Goal: Task Accomplishment & Management: Manage account settings

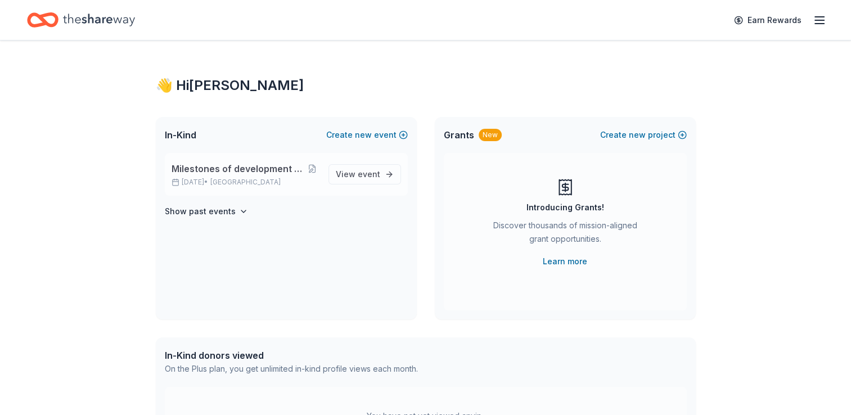
click at [249, 169] on span "Milestones of development celebrates 40 years" at bounding box center [239, 169] width 134 height 14
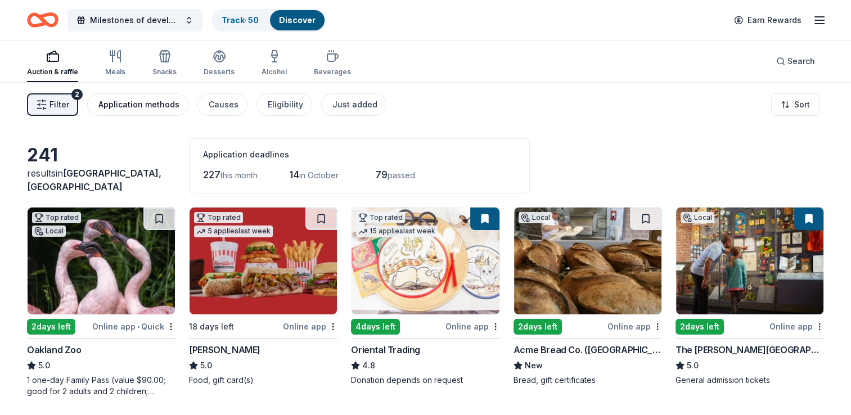
click at [153, 105] on div "Application methods" at bounding box center [138, 105] width 81 height 14
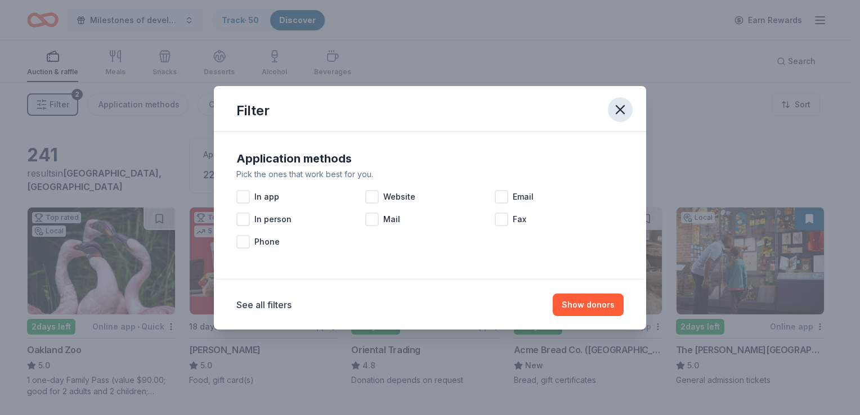
click at [616, 106] on icon "button" at bounding box center [620, 110] width 8 height 8
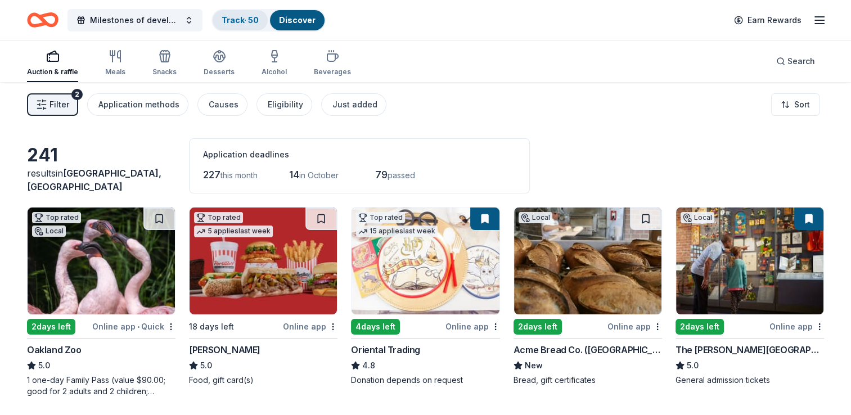
click at [232, 19] on link "Track · 50" at bounding box center [240, 20] width 37 height 10
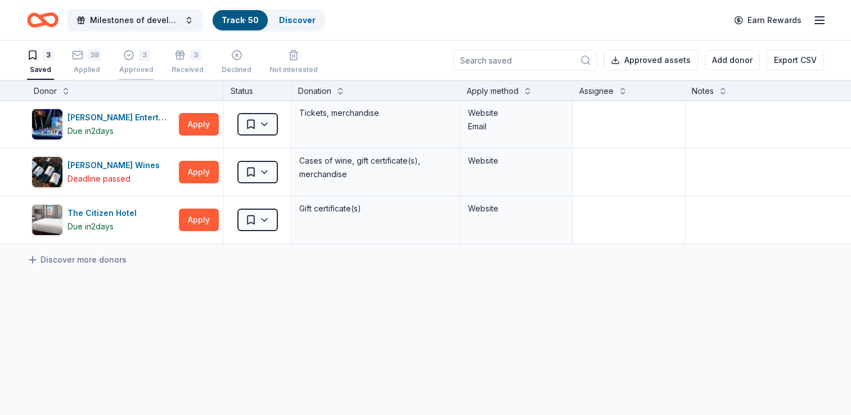
click at [145, 66] on div "Approved" at bounding box center [136, 69] width 34 height 9
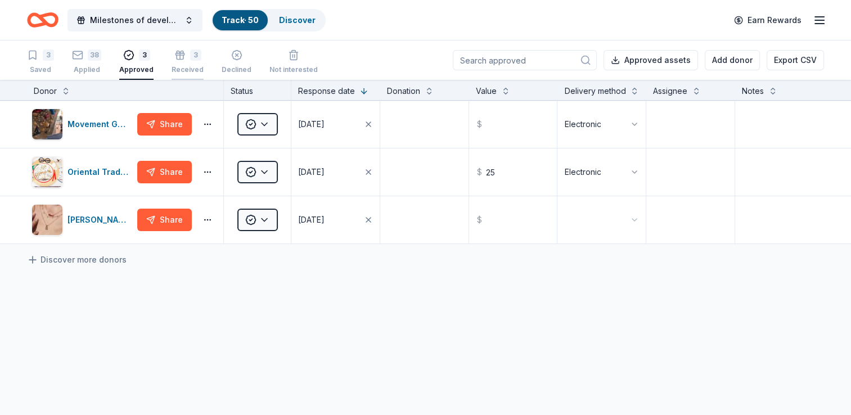
click at [191, 71] on div "Received" at bounding box center [188, 69] width 32 height 9
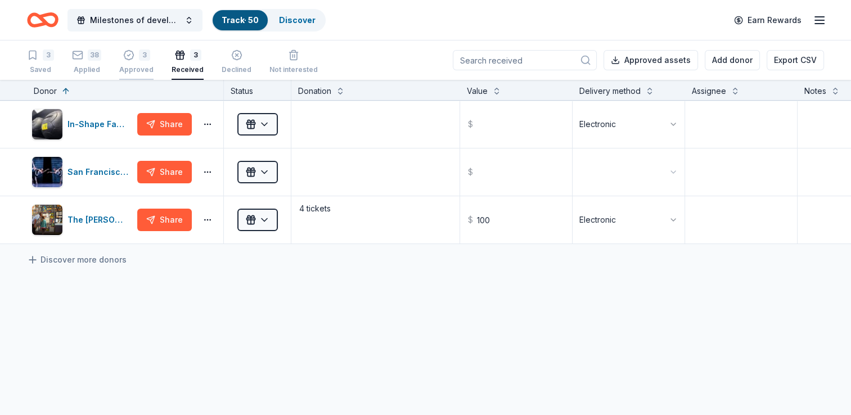
click at [133, 69] on div "Approved" at bounding box center [136, 69] width 34 height 9
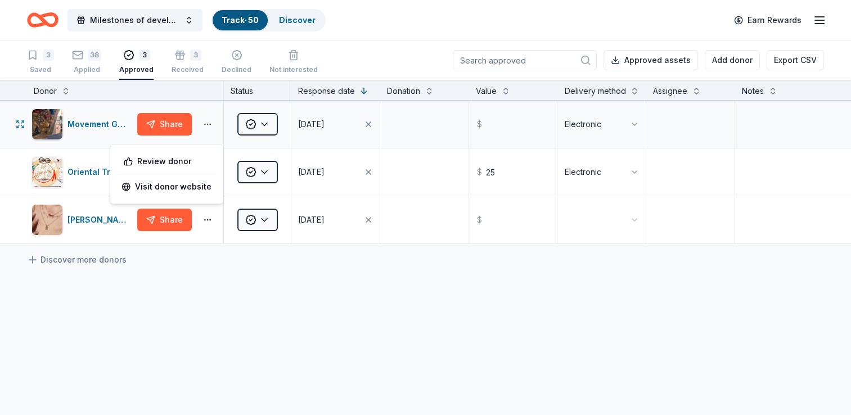
click at [207, 129] on button "button" at bounding box center [207, 124] width 23 height 9
click at [267, 144] on html "Milestones of development celebrates 40 years Track · 50 Discover Earn Rewards …" at bounding box center [425, 207] width 851 height 415
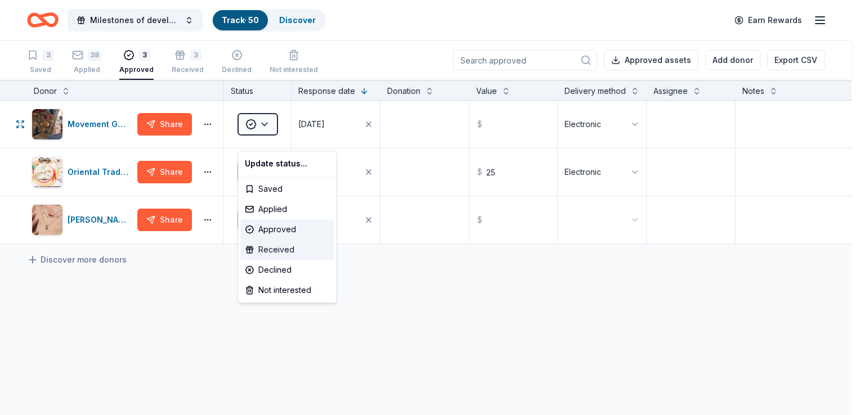
click at [278, 251] on div "Received" at bounding box center [286, 250] width 93 height 20
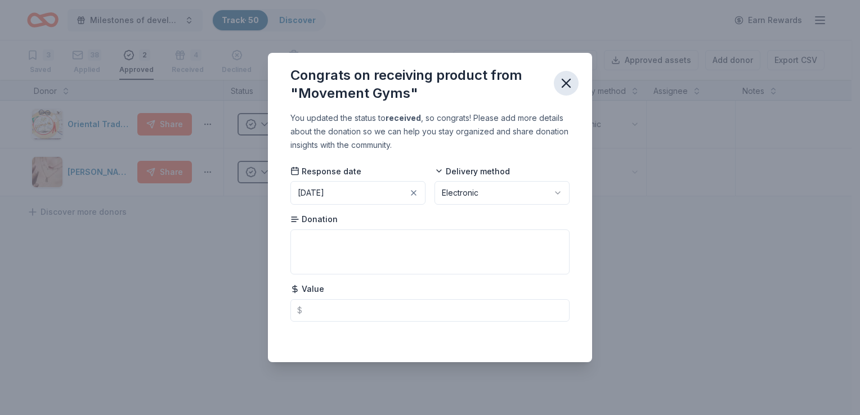
click at [568, 84] on icon "button" at bounding box center [566, 83] width 8 height 8
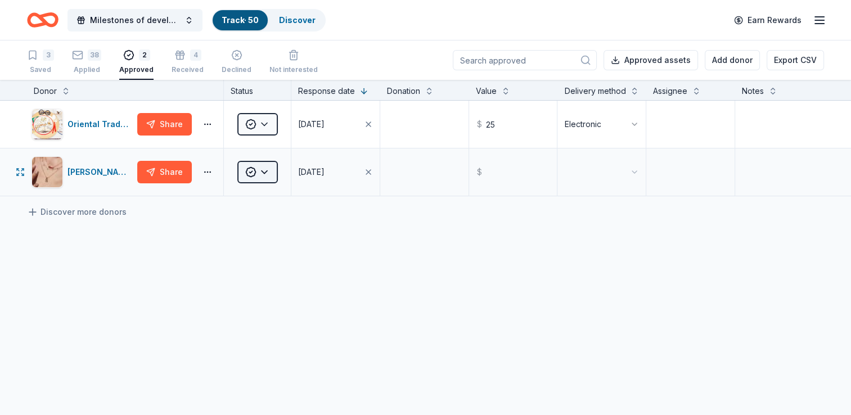
click at [270, 172] on html "Milestones of development celebrates 40 years Track · 50 Discover Earn Rewards …" at bounding box center [425, 207] width 851 height 415
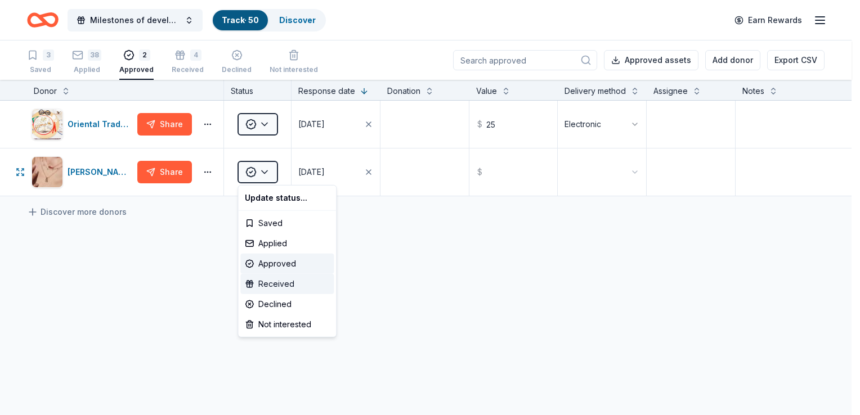
click at [269, 285] on div "Received" at bounding box center [286, 284] width 93 height 20
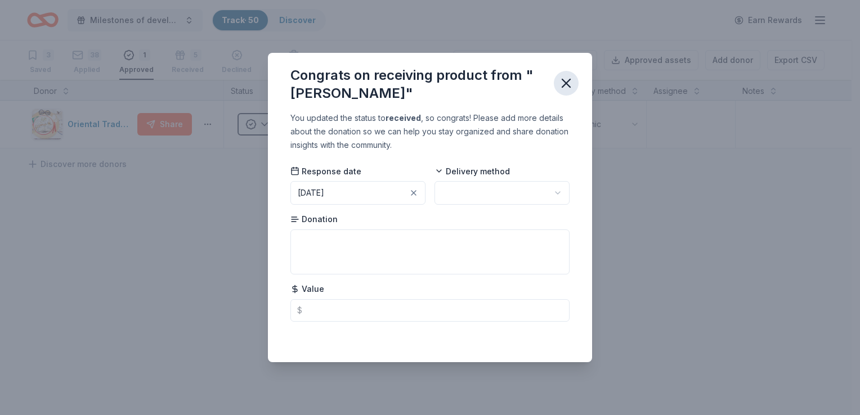
click at [568, 81] on icon "button" at bounding box center [566, 83] width 8 height 8
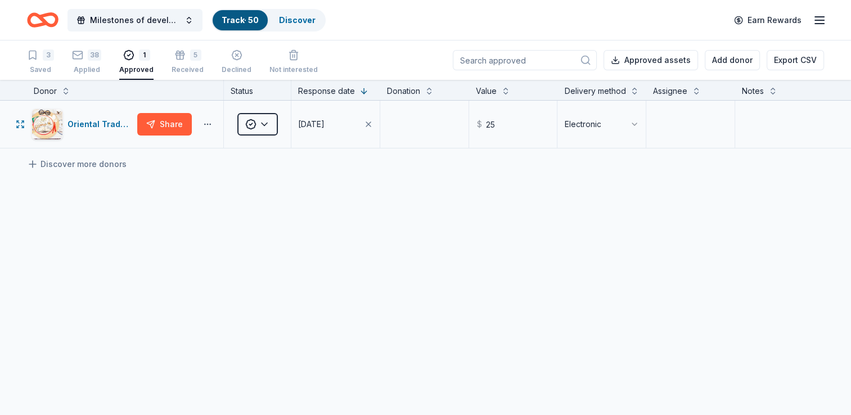
click at [209, 120] on button "button" at bounding box center [207, 124] width 23 height 9
click at [276, 159] on div "Discover more donors" at bounding box center [425, 165] width 851 height 32
click at [207, 120] on button "button" at bounding box center [207, 124] width 23 height 9
click at [275, 178] on div "Discover more donors" at bounding box center [425, 165] width 851 height 32
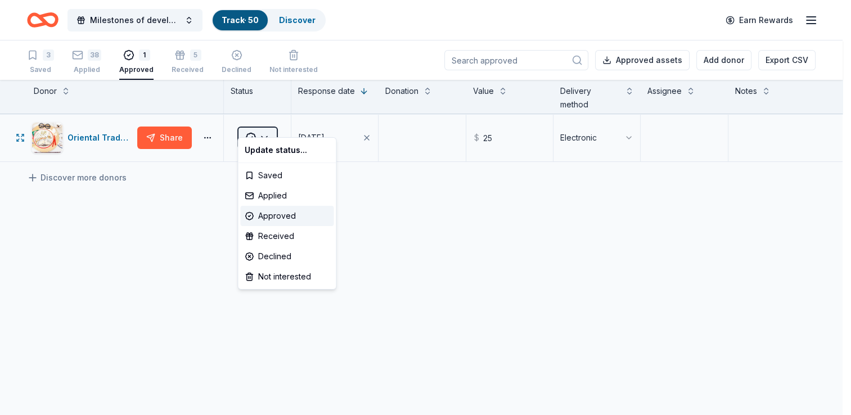
click at [272, 123] on html "Milestones of development celebrates 40 years Track · 50 Discover Earn Rewards …" at bounding box center [425, 207] width 851 height 415
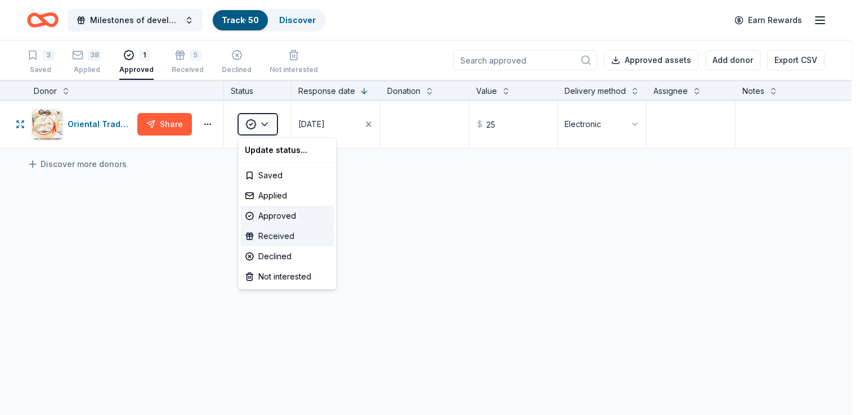
click at [268, 237] on div "Received" at bounding box center [286, 236] width 93 height 20
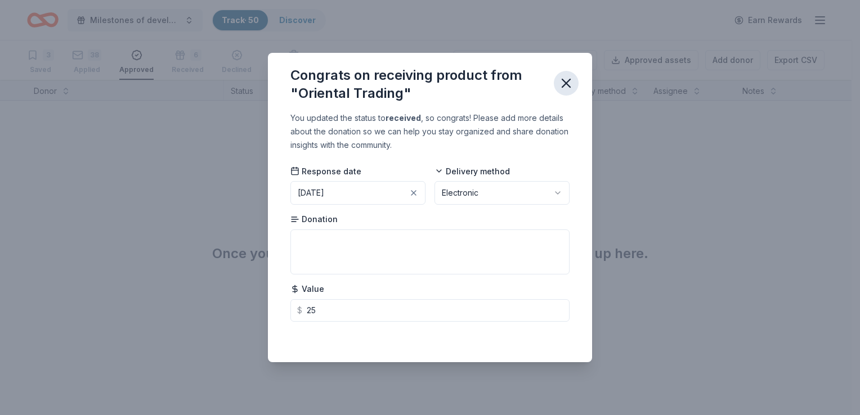
click at [564, 77] on icon "button" at bounding box center [566, 83] width 16 height 16
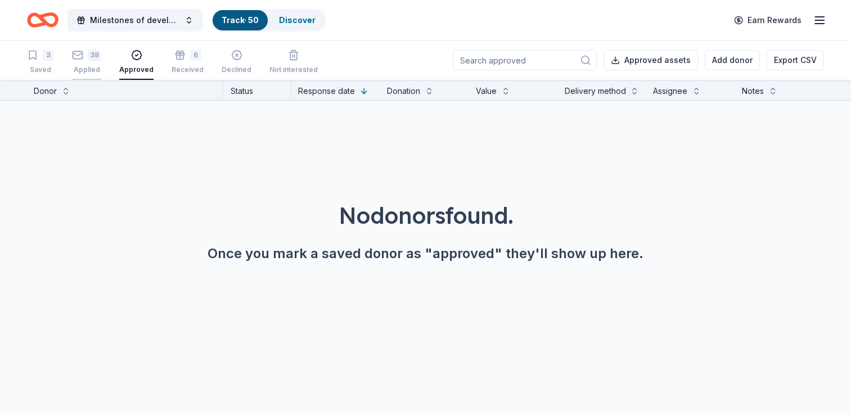
click at [86, 68] on div "Applied" at bounding box center [86, 69] width 29 height 9
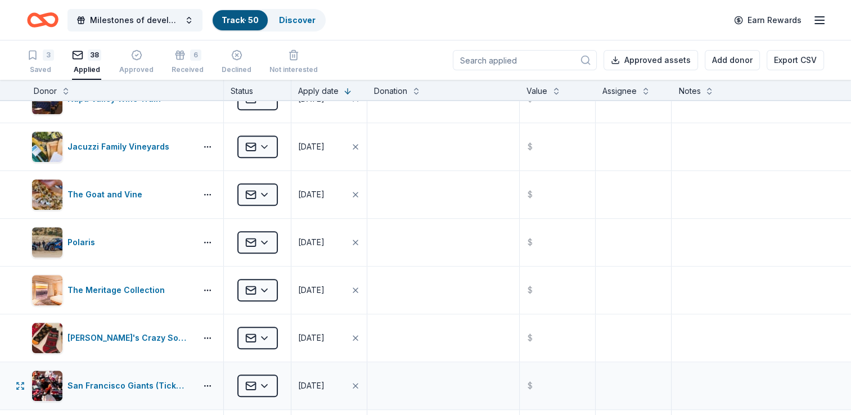
scroll to position [1182, 0]
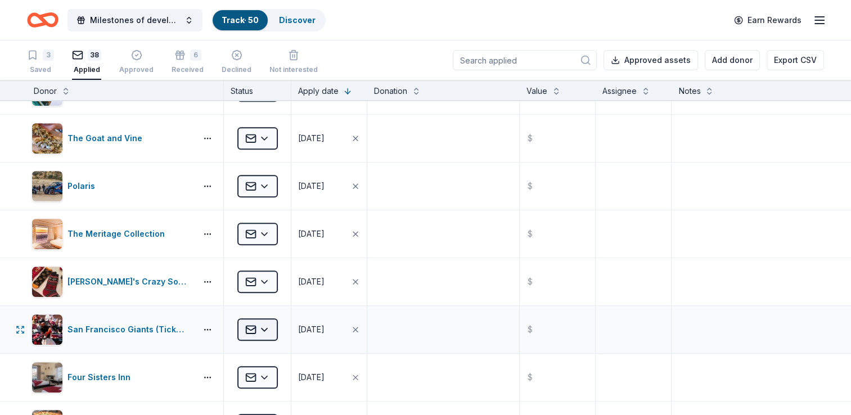
click at [265, 319] on html "Milestones of development celebrates 40 years Track · 50 Discover Earn Rewards …" at bounding box center [425, 207] width 851 height 415
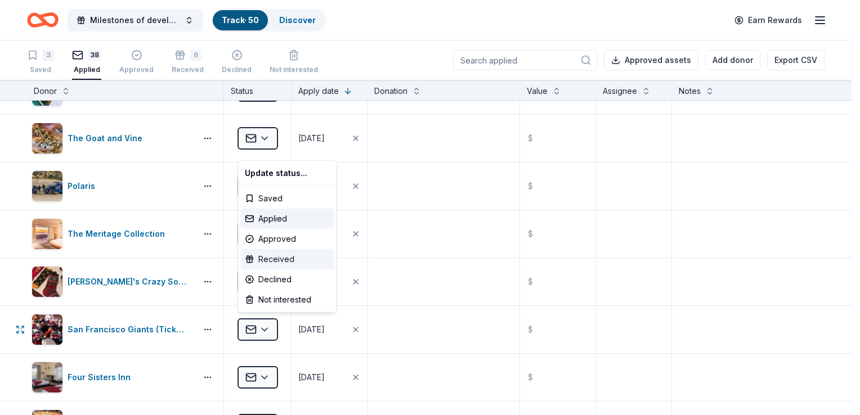
click at [278, 258] on div "Received" at bounding box center [286, 259] width 93 height 20
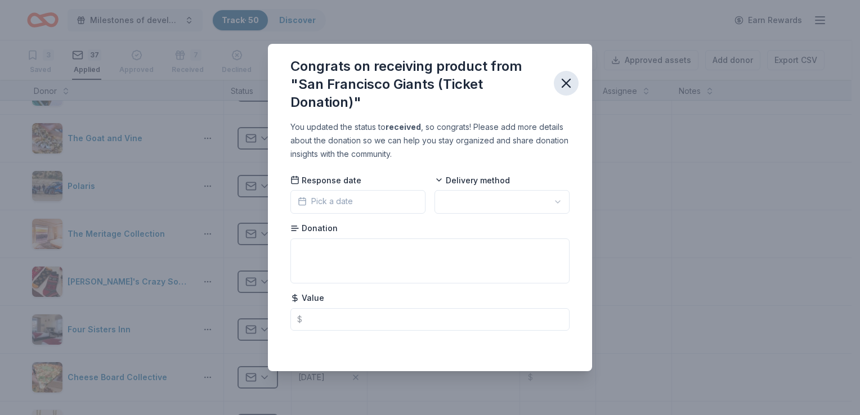
click at [563, 84] on icon "button" at bounding box center [566, 83] width 16 height 16
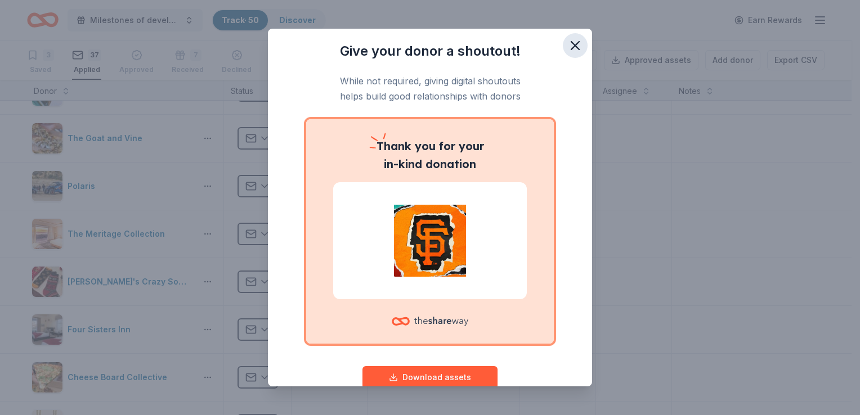
click at [567, 41] on icon "button" at bounding box center [575, 46] width 16 height 16
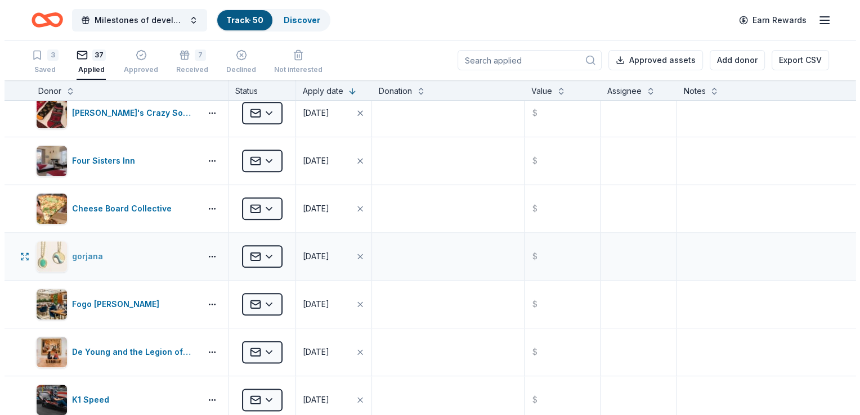
scroll to position [1407, 0]
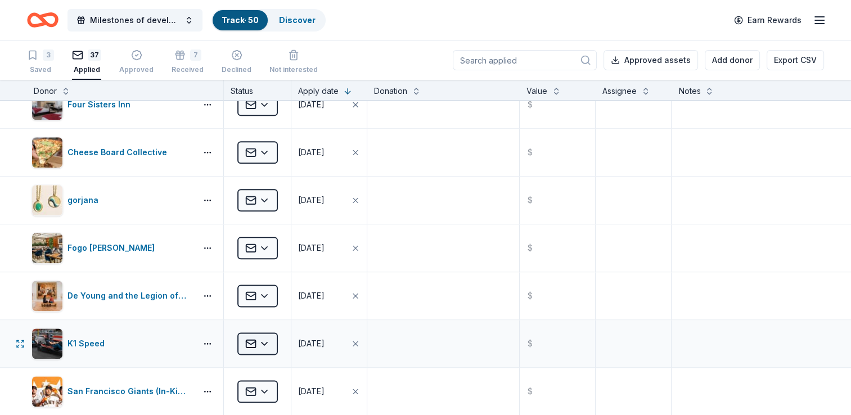
click at [269, 334] on html "Milestones of development celebrates 40 years Track · 50 Discover Earn Rewards …" at bounding box center [425, 207] width 851 height 415
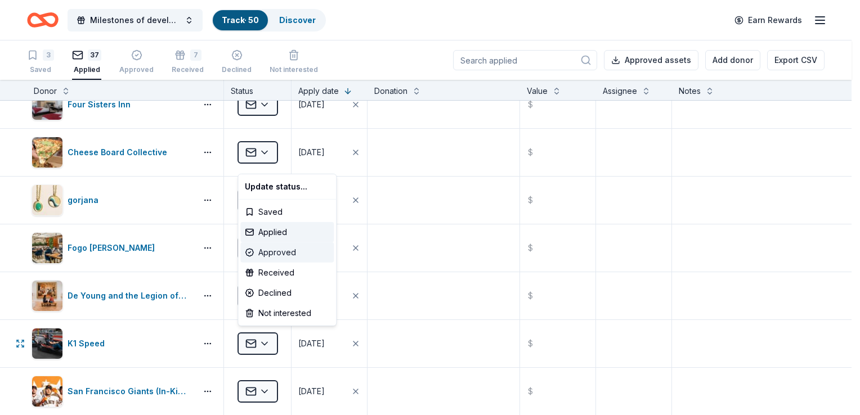
click at [275, 254] on div "Approved" at bounding box center [286, 253] width 93 height 20
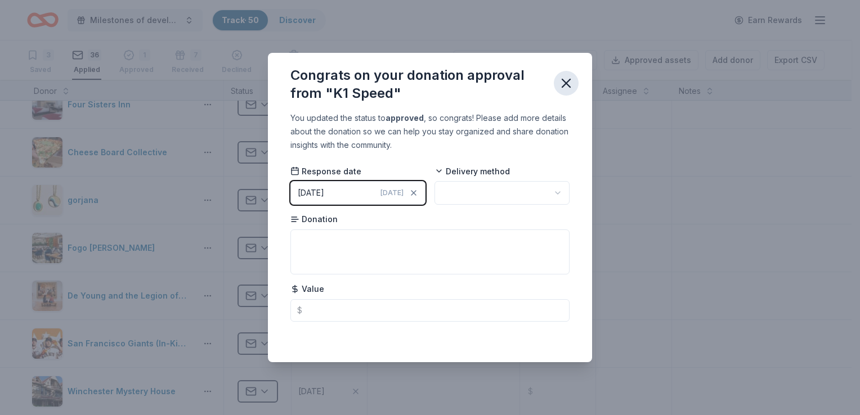
click at [567, 80] on icon "button" at bounding box center [566, 83] width 16 height 16
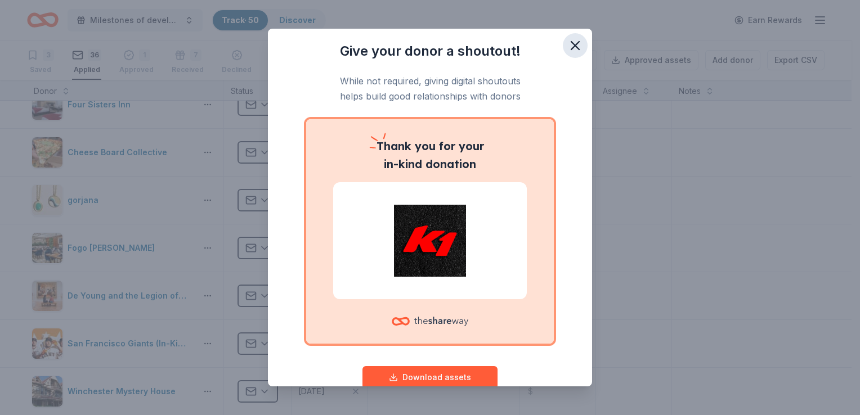
click at [571, 42] on icon "button" at bounding box center [575, 46] width 8 height 8
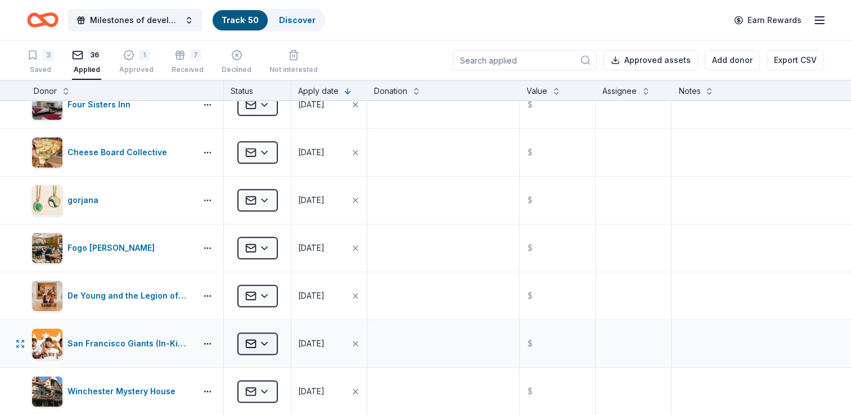
click at [261, 335] on html "Milestones of development celebrates 40 years Track · 50 Discover Earn Rewards …" at bounding box center [425, 207] width 851 height 415
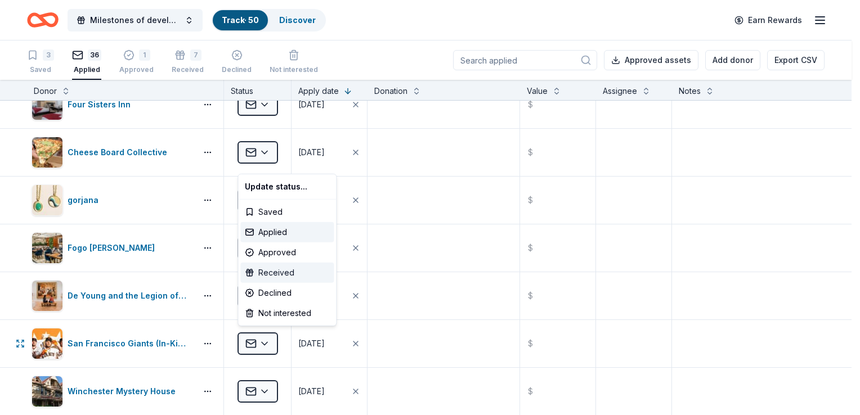
click at [279, 270] on div "Received" at bounding box center [286, 273] width 93 height 20
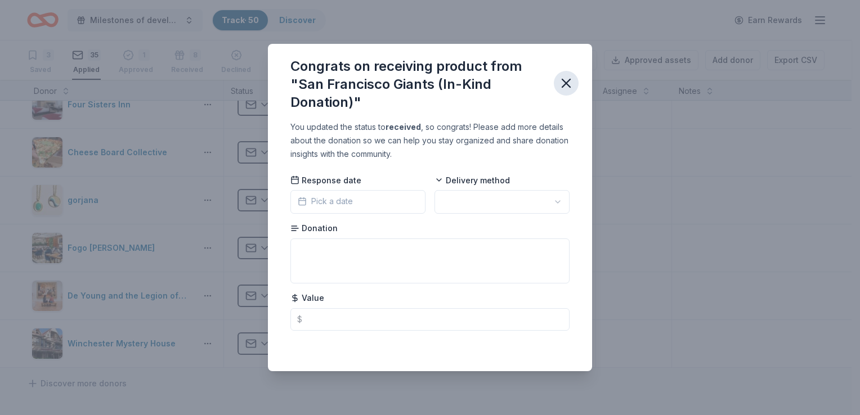
click at [567, 83] on icon "button" at bounding box center [566, 83] width 8 height 8
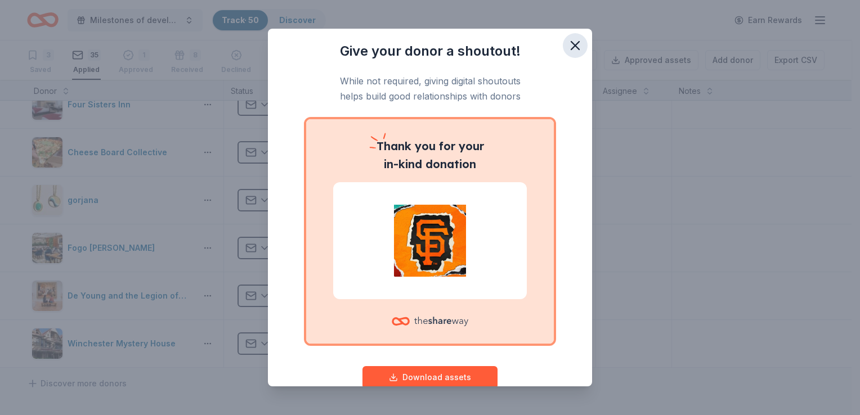
click at [567, 50] on icon "button" at bounding box center [575, 46] width 16 height 16
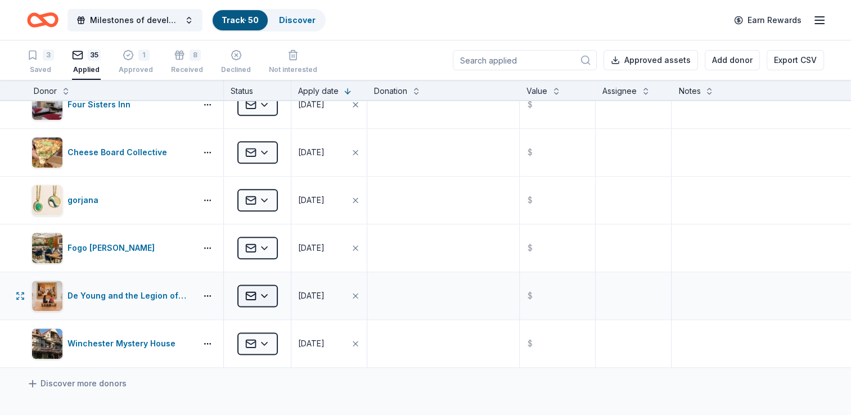
click at [266, 292] on html "Milestones of development celebrates 40 years Track · 50 Discover Earn Rewards …" at bounding box center [425, 207] width 851 height 415
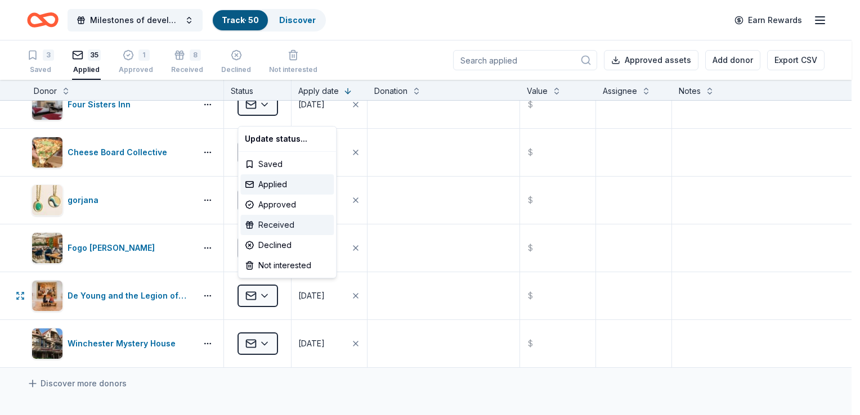
click at [281, 224] on div "Received" at bounding box center [286, 225] width 93 height 20
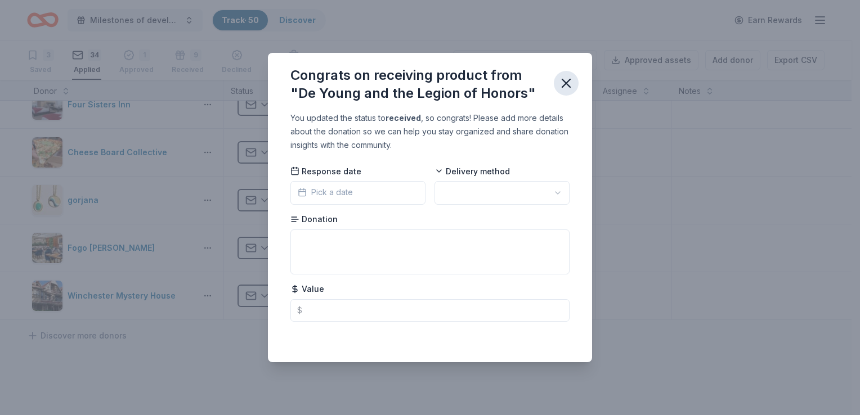
click at [567, 84] on icon "button" at bounding box center [566, 83] width 8 height 8
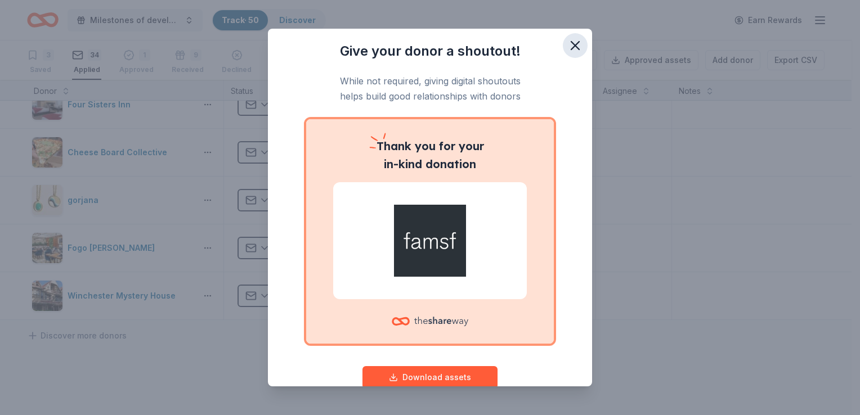
click at [567, 39] on icon "button" at bounding box center [575, 46] width 16 height 16
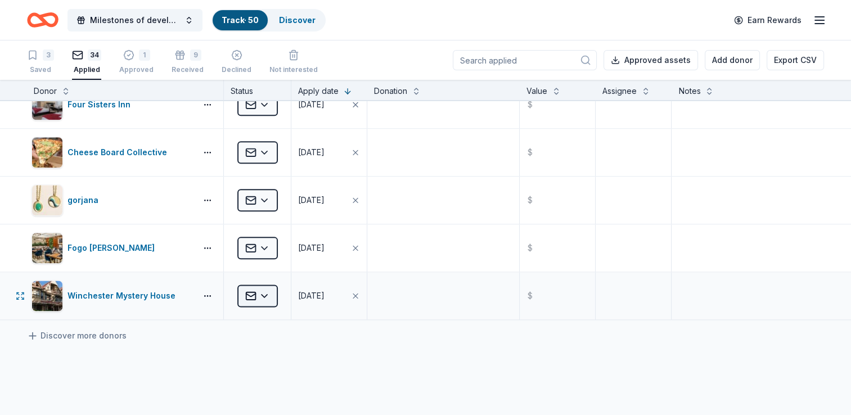
click at [272, 295] on html "Milestones of development celebrates 40 years Track · 50 Discover Earn Rewards …" at bounding box center [425, 207] width 851 height 415
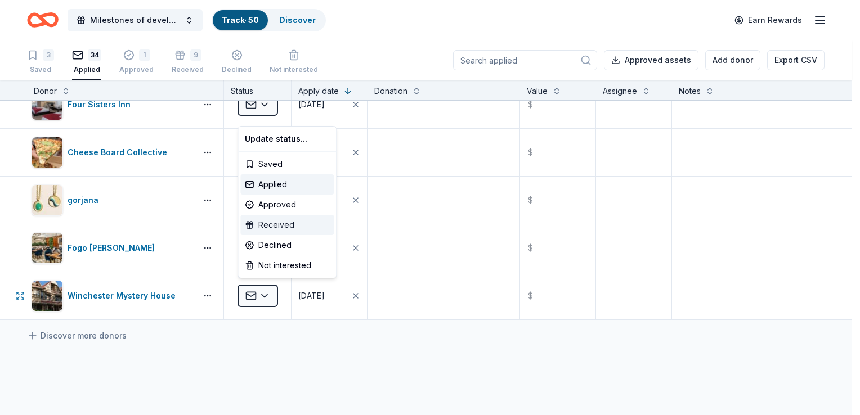
click at [286, 226] on div "Received" at bounding box center [286, 225] width 93 height 20
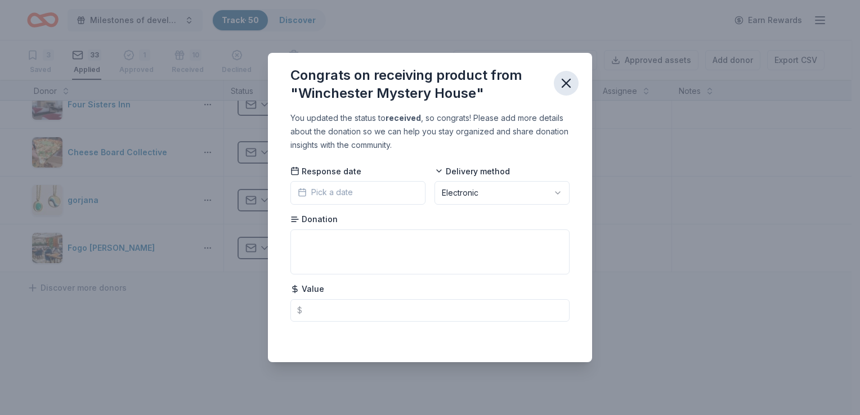
click at [575, 83] on button "button" at bounding box center [566, 83] width 25 height 25
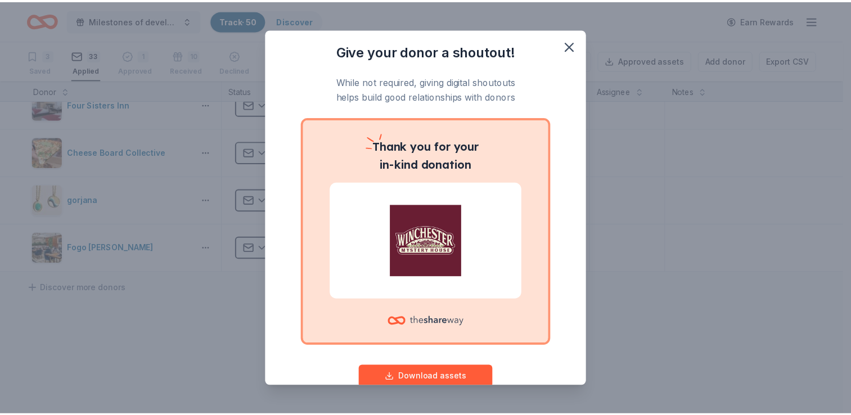
scroll to position [1294, 0]
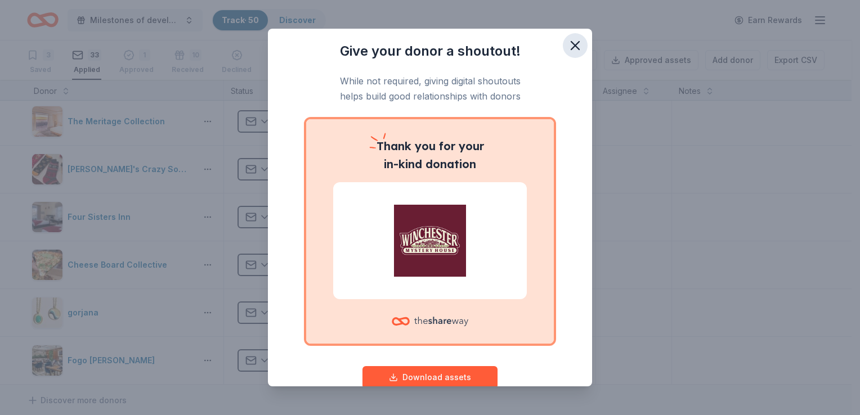
click at [571, 44] on icon "button" at bounding box center [575, 46] width 16 height 16
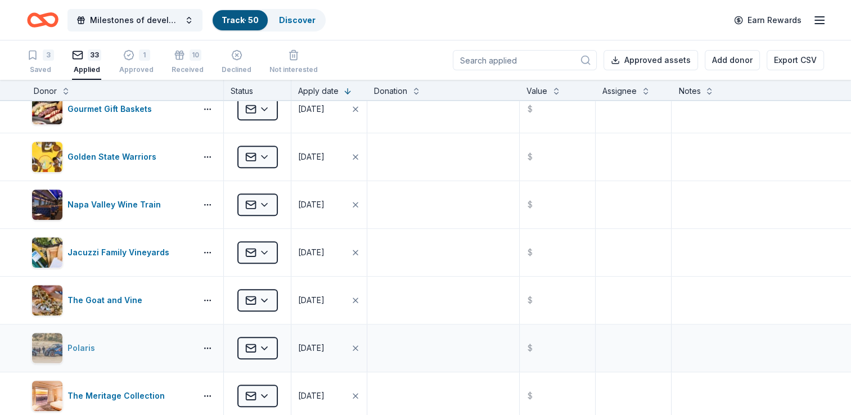
scroll to position [1013, 0]
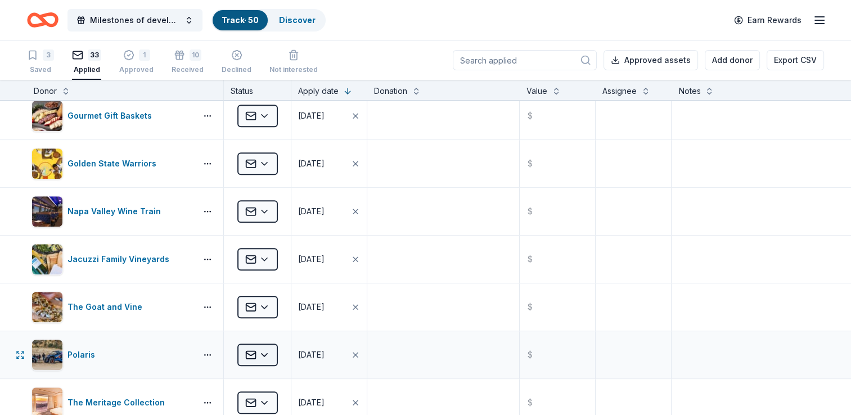
click at [273, 350] on html "Milestones of development celebrates 40 years Track · 50 Discover Earn Rewards …" at bounding box center [425, 207] width 851 height 415
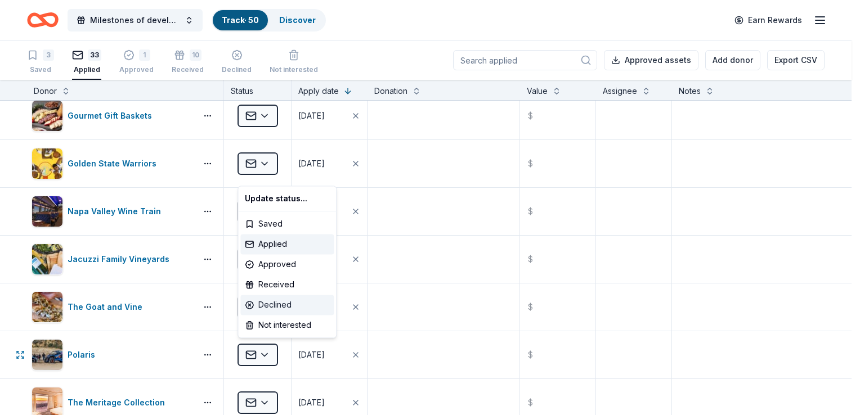
click at [285, 306] on div "Declined" at bounding box center [286, 305] width 93 height 20
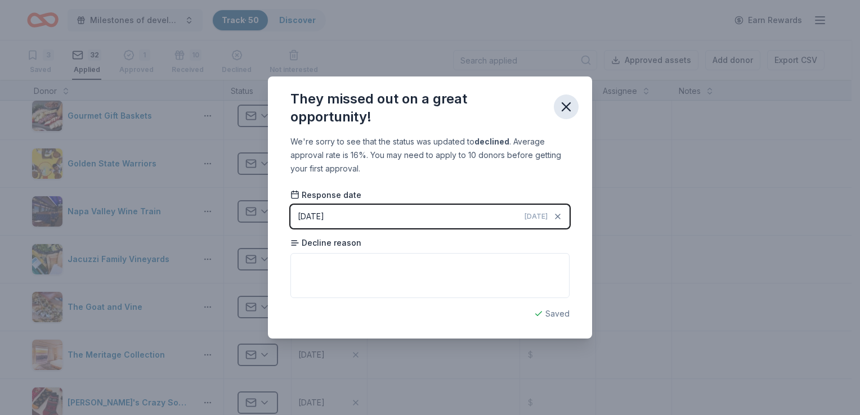
click at [567, 104] on icon "button" at bounding box center [566, 107] width 16 height 16
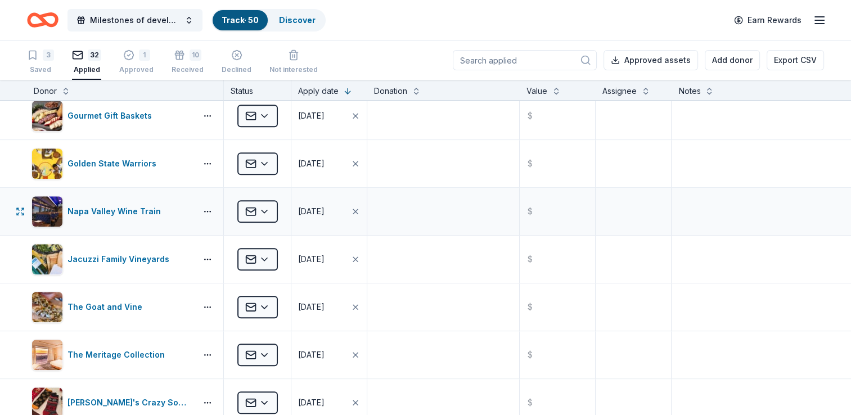
click at [280, 206] on div "Applied" at bounding box center [257, 211] width 67 height 47
click at [266, 208] on html "Milestones of development celebrates 40 years Track · 50 Discover Earn Rewards …" at bounding box center [425, 207] width 851 height 415
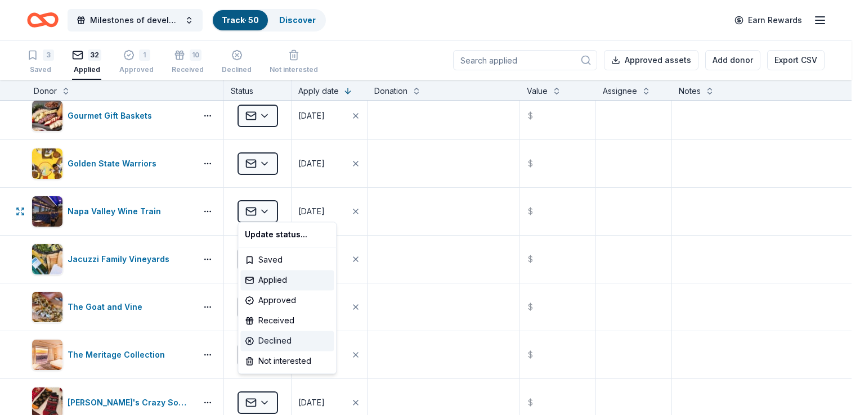
click at [284, 339] on div "Declined" at bounding box center [286, 341] width 93 height 20
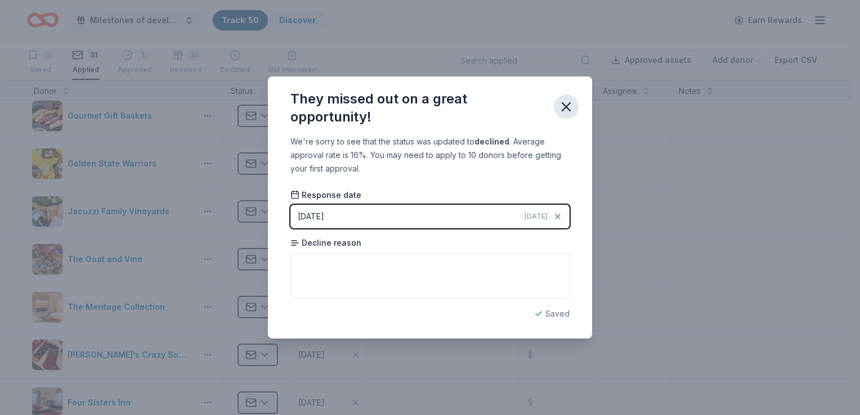
click at [568, 107] on icon "button" at bounding box center [566, 107] width 16 height 16
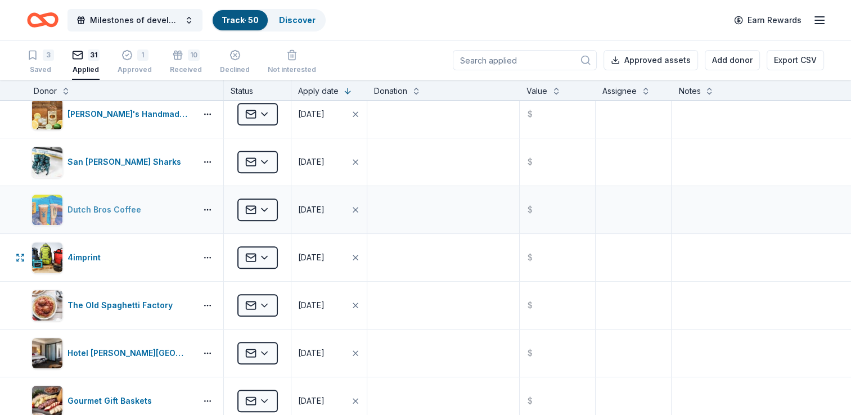
scroll to position [675, 0]
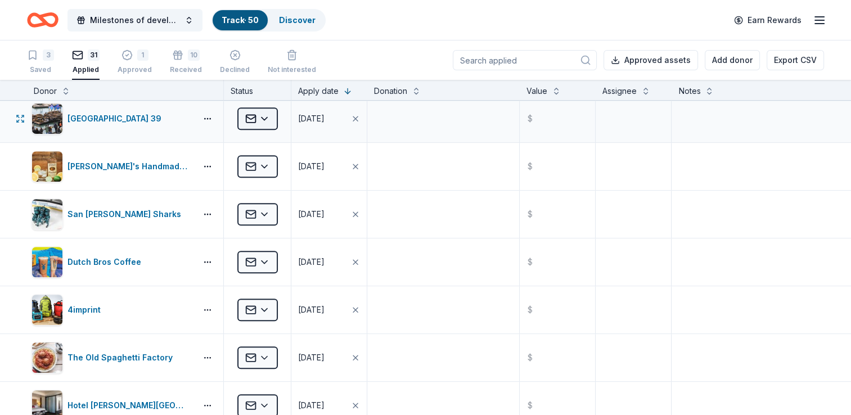
click at [265, 117] on html "Milestones of development celebrates 40 years Track · 50 Discover Earn Rewards …" at bounding box center [425, 207] width 851 height 415
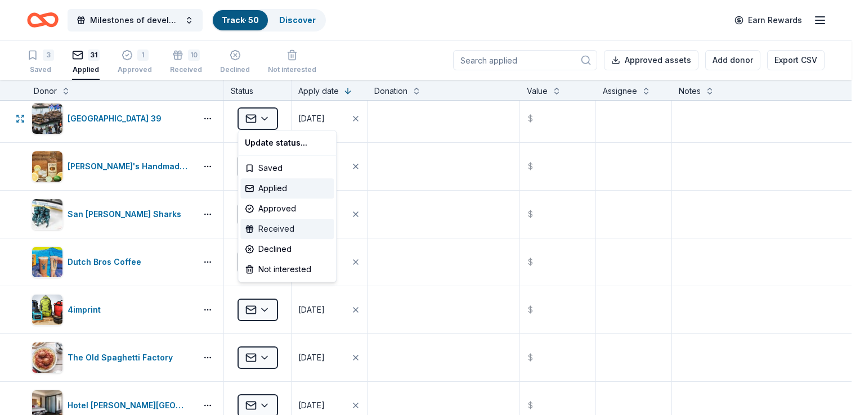
click at [269, 228] on div "Received" at bounding box center [286, 229] width 93 height 20
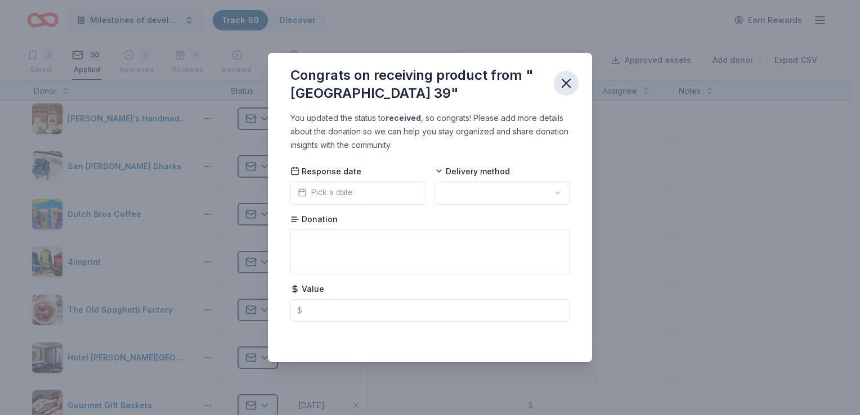
click at [566, 78] on icon "button" at bounding box center [566, 83] width 16 height 16
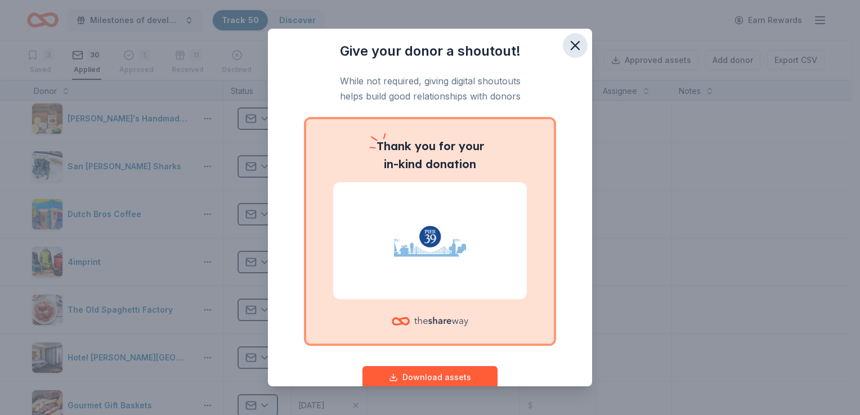
click at [567, 48] on icon "button" at bounding box center [575, 46] width 16 height 16
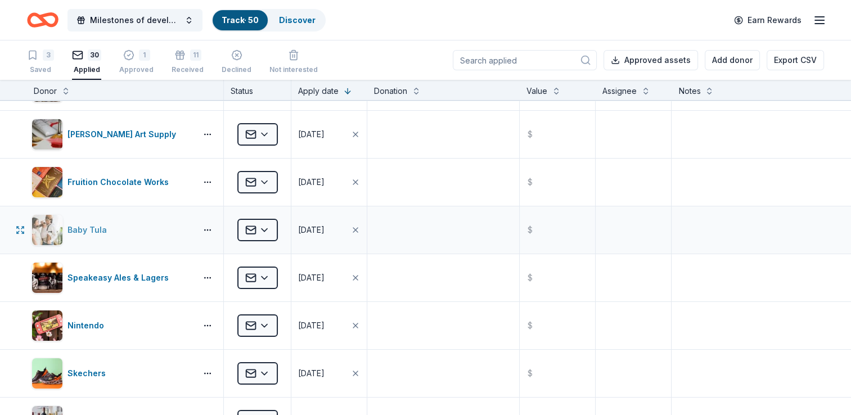
scroll to position [0, 0]
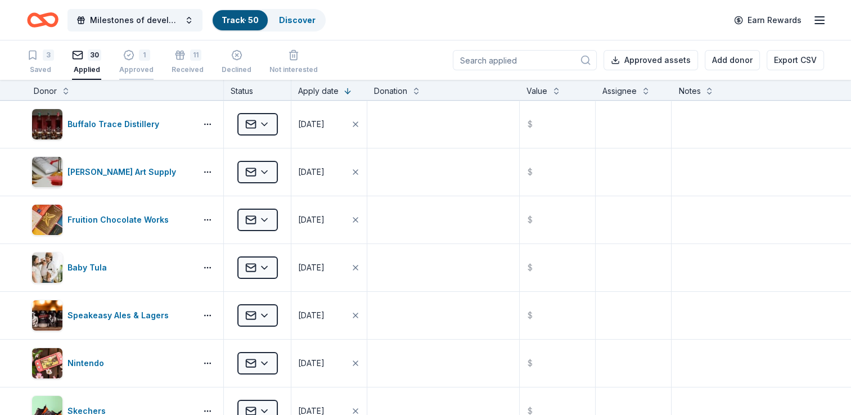
click at [126, 65] on div "Approved" at bounding box center [136, 63] width 34 height 9
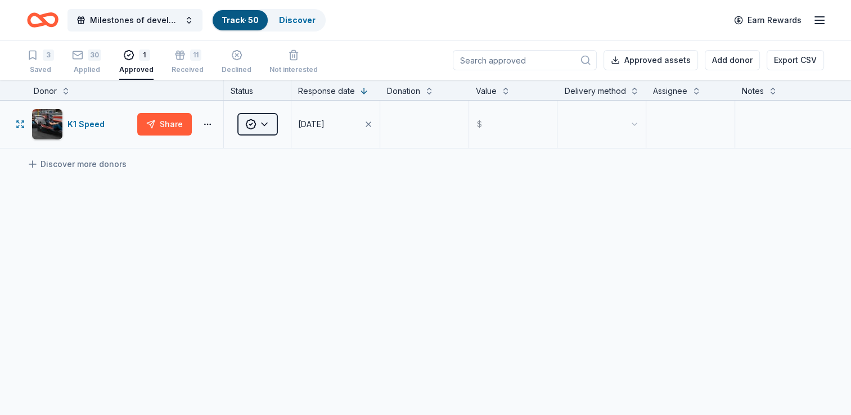
click at [266, 128] on html "Milestones of development celebrates 40 years Track · 50 Discover Earn Rewards …" at bounding box center [425, 207] width 851 height 415
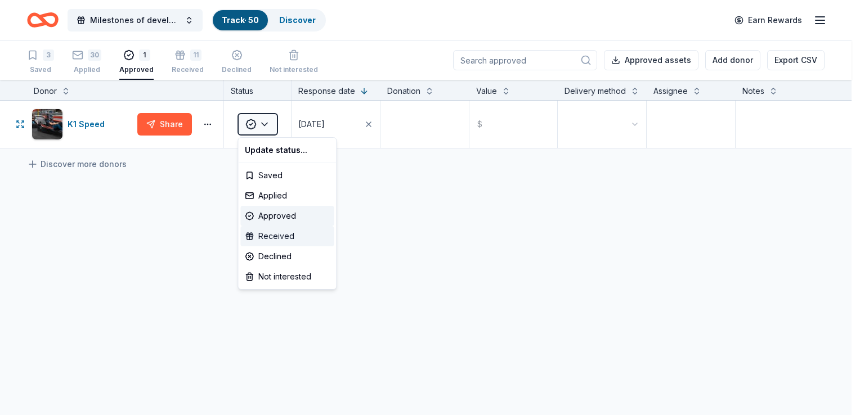
click at [280, 235] on div "Received" at bounding box center [286, 236] width 93 height 20
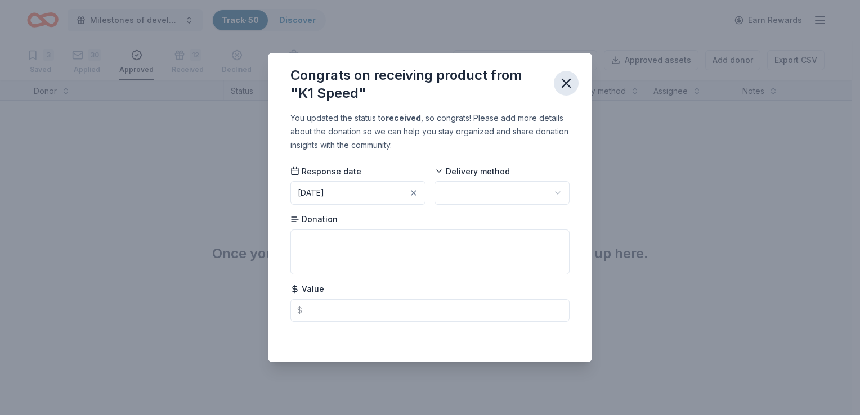
click at [567, 83] on icon "button" at bounding box center [566, 83] width 8 height 8
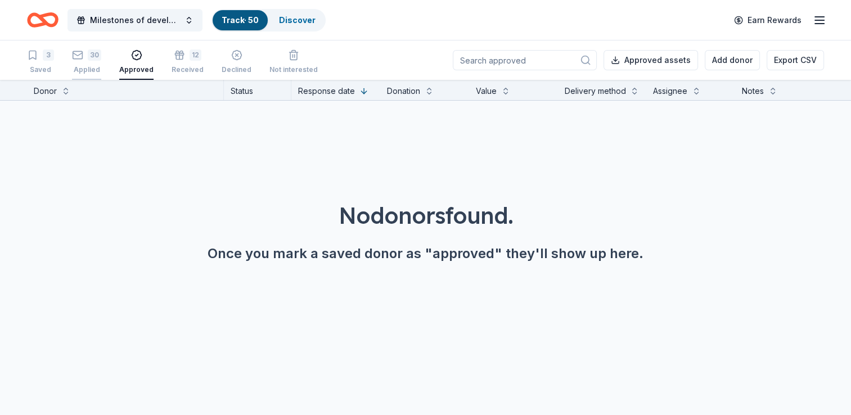
click at [94, 55] on div "30" at bounding box center [95, 55] width 14 height 11
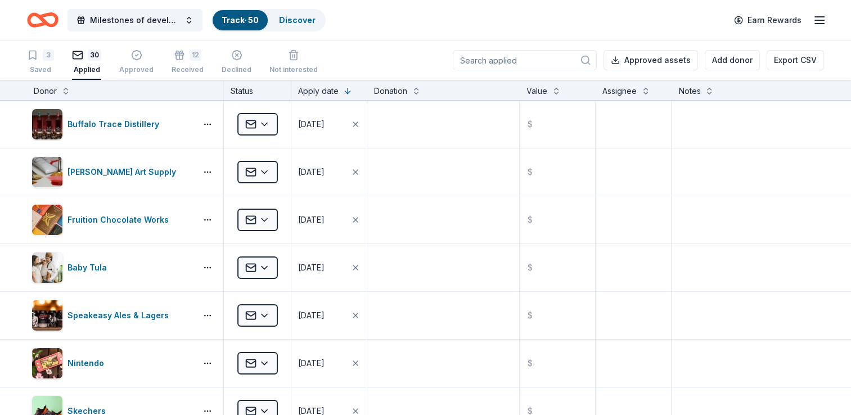
click at [55, 71] on div "3 Saved 30 Applied Approved 12 Received Declined Not interested" at bounding box center [172, 62] width 291 height 35
click at [38, 67] on div "Saved" at bounding box center [40, 69] width 27 height 9
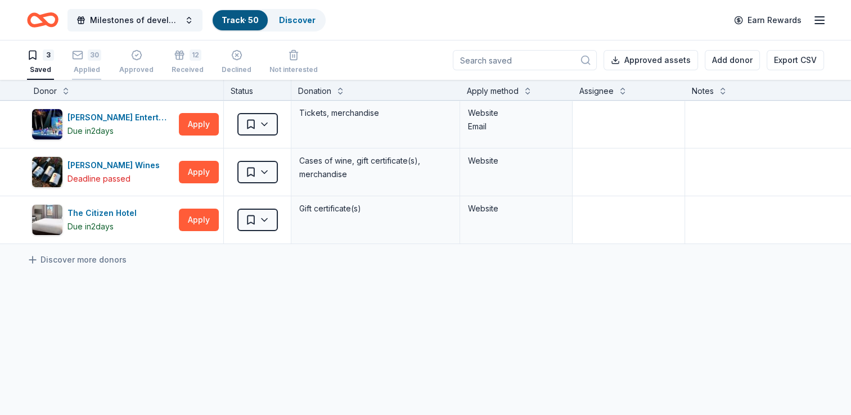
click at [89, 62] on div "30 Applied" at bounding box center [86, 62] width 29 height 25
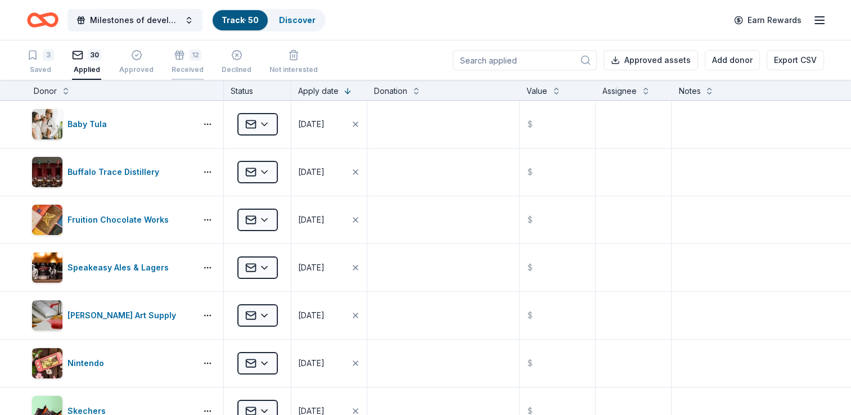
click at [186, 70] on div "Received" at bounding box center [188, 69] width 32 height 9
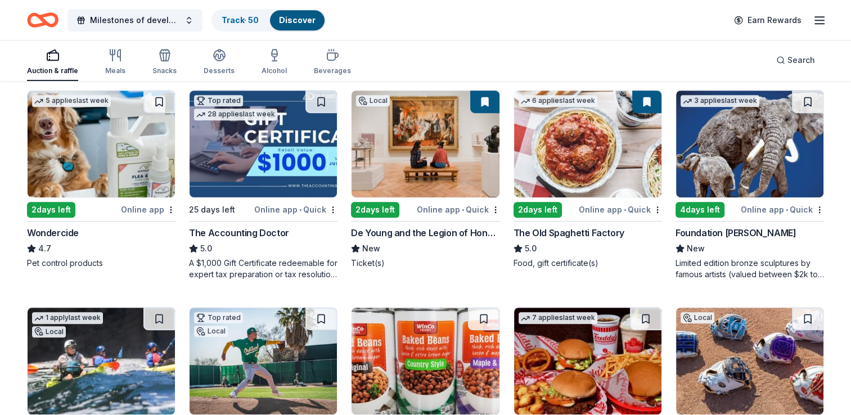
scroll to position [563, 0]
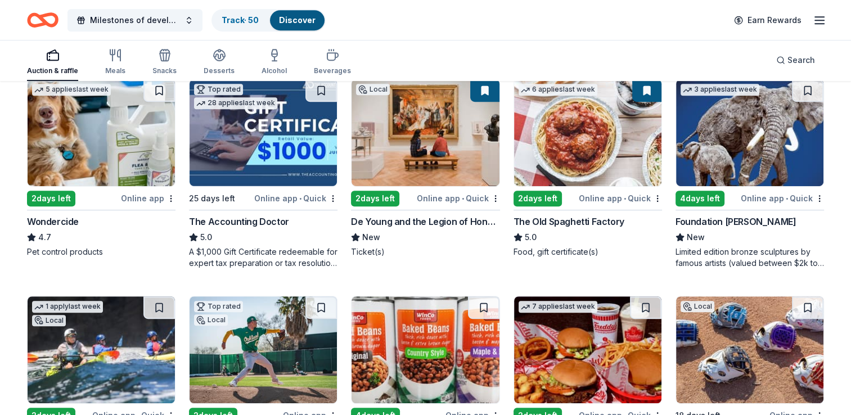
click at [491, 93] on button at bounding box center [484, 90] width 29 height 23
click at [446, 133] on img at bounding box center [425, 132] width 147 height 107
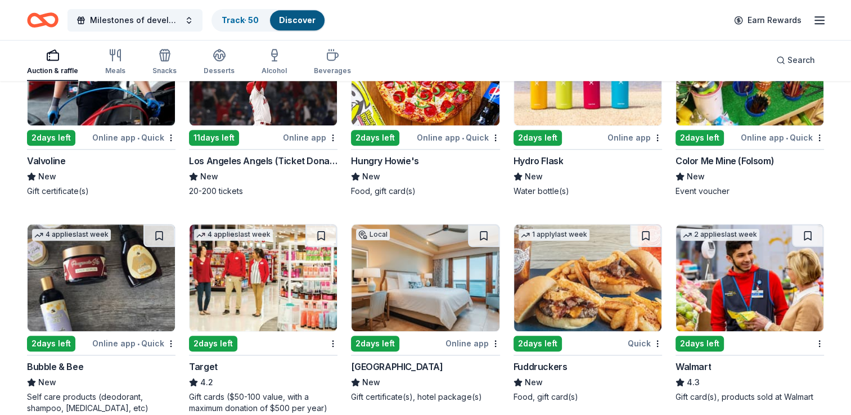
scroll to position [5515, 0]
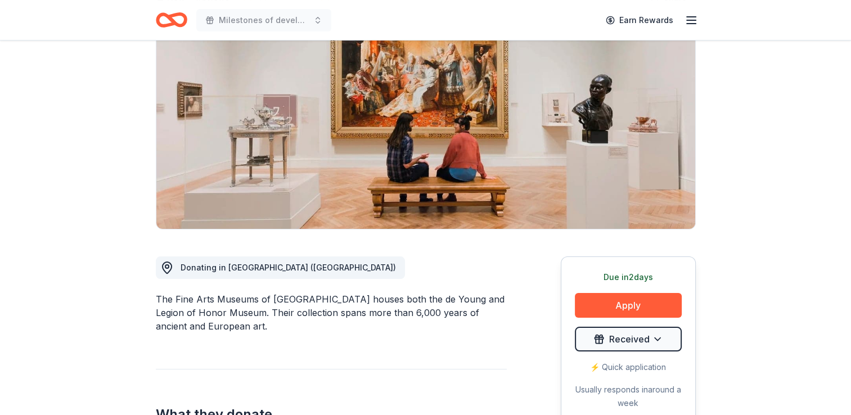
scroll to position [113, 0]
